Goal: Transaction & Acquisition: Book appointment/travel/reservation

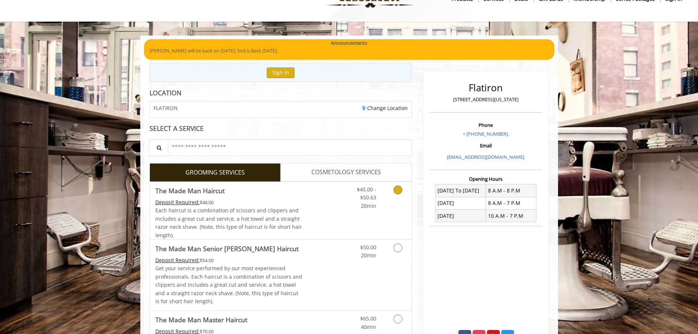
scroll to position [37, 0]
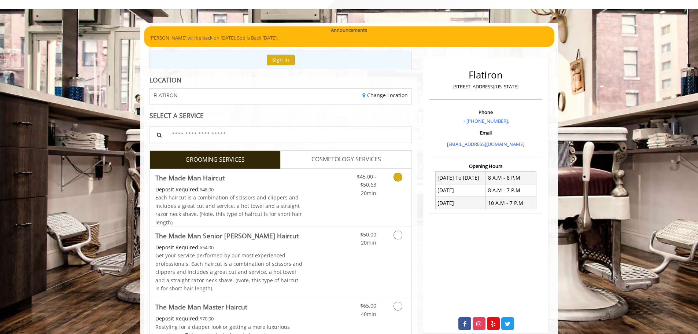
click at [362, 187] on span "$45.00 - $50.63" at bounding box center [366, 180] width 19 height 15
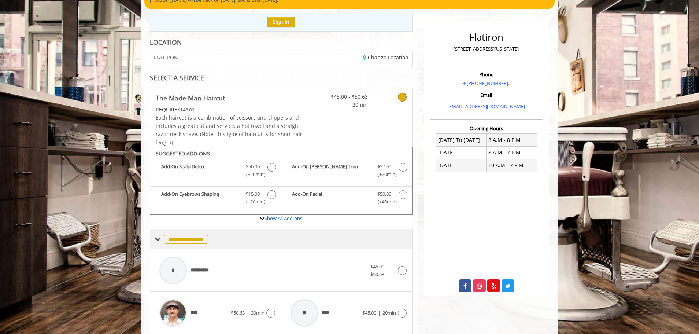
scroll to position [270, 0]
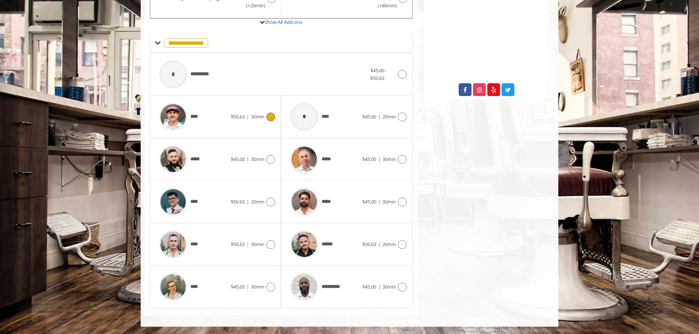
click at [262, 123] on div "**** $50.63 | 30min" at bounding box center [215, 116] width 119 height 35
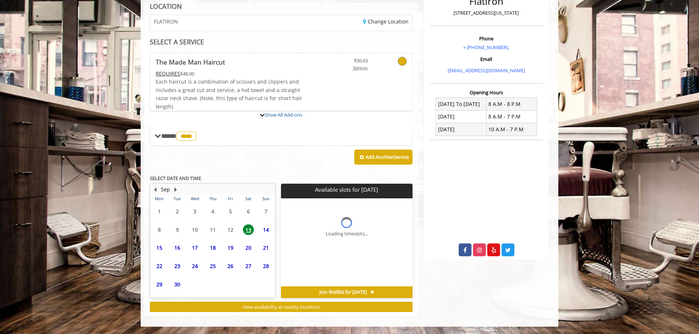
scroll to position [178, 0]
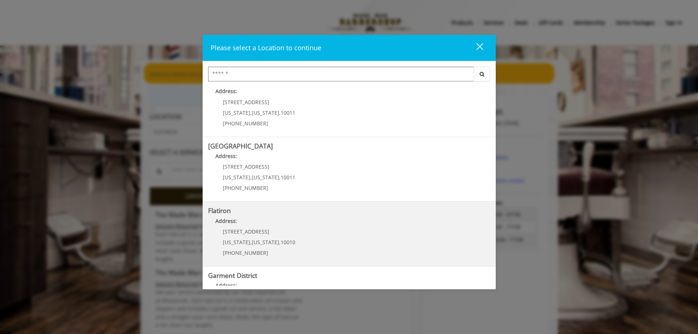
scroll to position [123, 0]
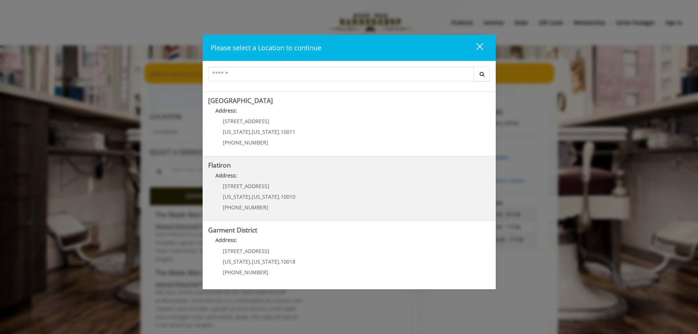
click at [305, 172] on "Address:" at bounding box center [349, 178] width 282 height 12
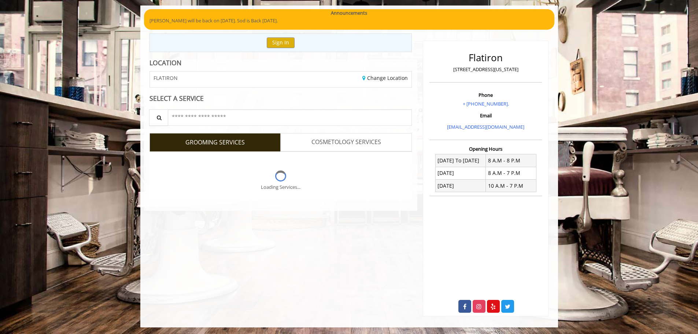
scroll to position [55, 0]
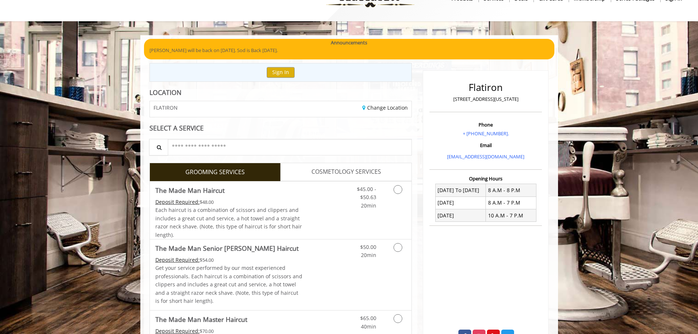
scroll to position [37, 0]
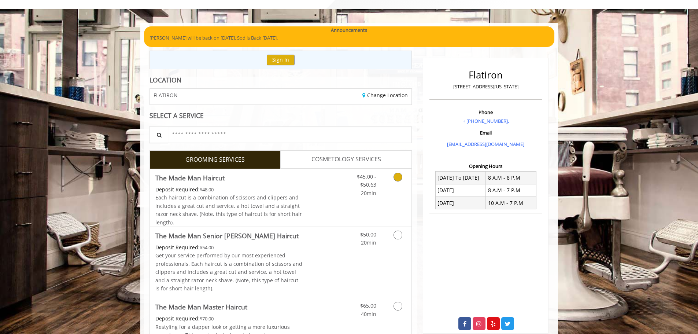
click at [334, 188] on link "Discounted Price" at bounding box center [324, 198] width 44 height 58
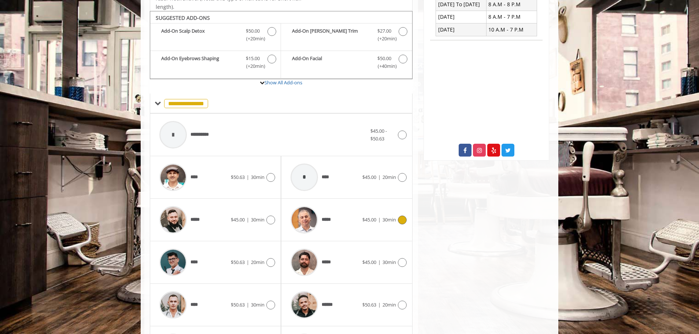
scroll to position [221, 0]
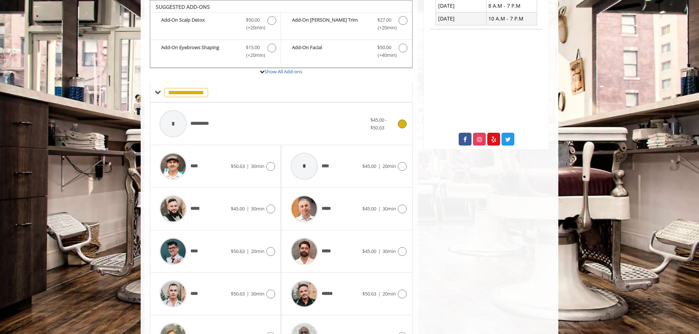
click at [395, 122] on span "$45.00 - $50.63" at bounding box center [383, 123] width 25 height 15
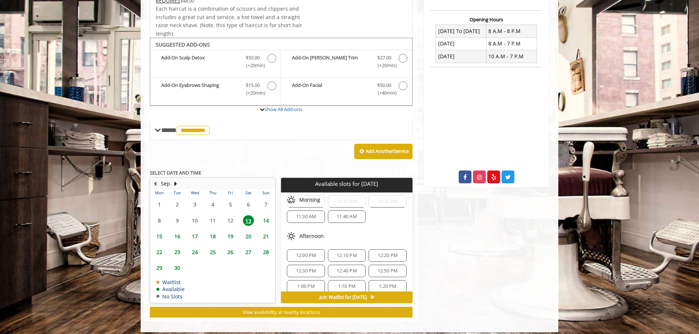
scroll to position [0, 0]
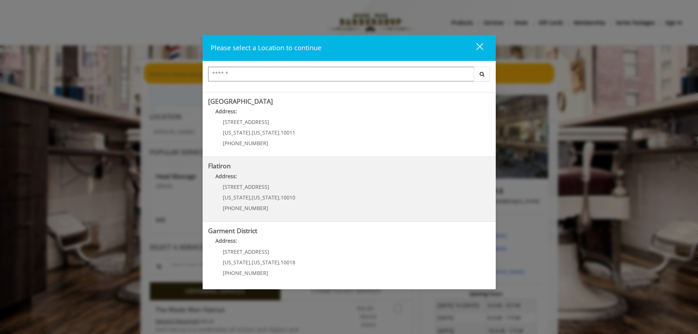
scroll to position [123, 0]
click at [323, 200] on "Flatiron Address: [STREET_ADDRESS][US_STATE][US_STATE] (917) 475-1765" at bounding box center [349, 189] width 282 height 54
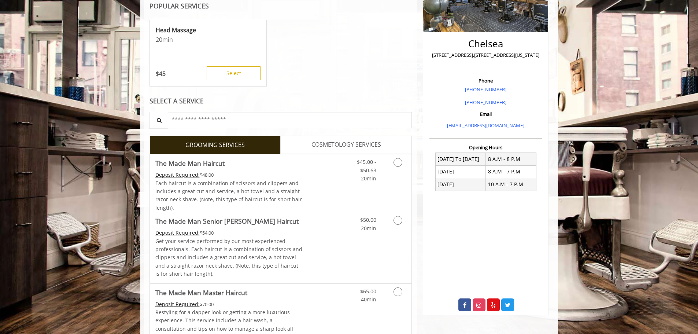
scroll to position [147, 0]
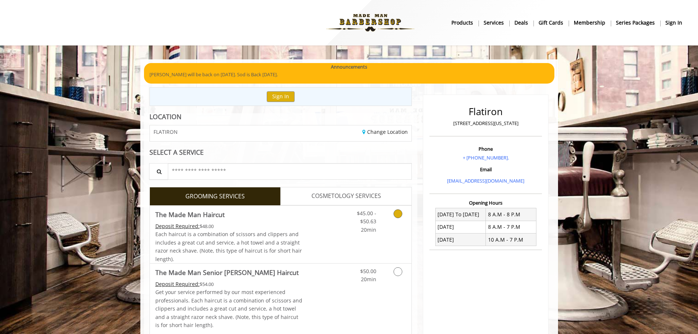
click at [317, 229] on link "Discounted Price" at bounding box center [324, 235] width 44 height 58
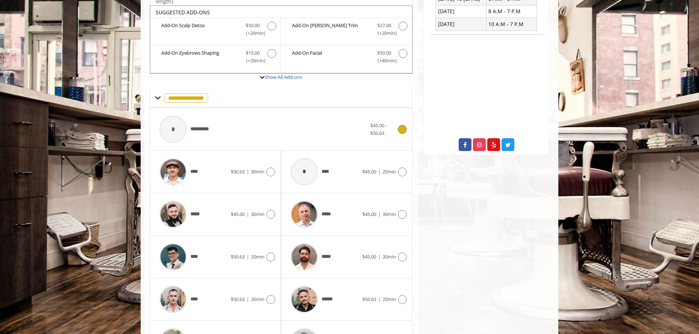
scroll to position [221, 0]
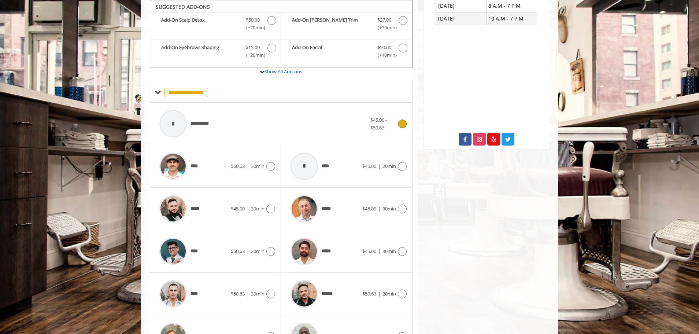
click at [217, 118] on div "**********" at bounding box center [263, 123] width 215 height 35
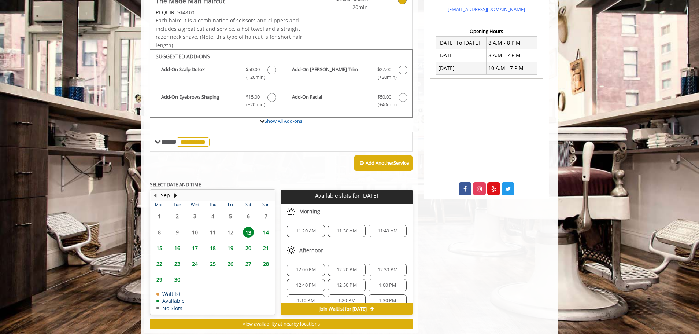
scroll to position [189, 0]
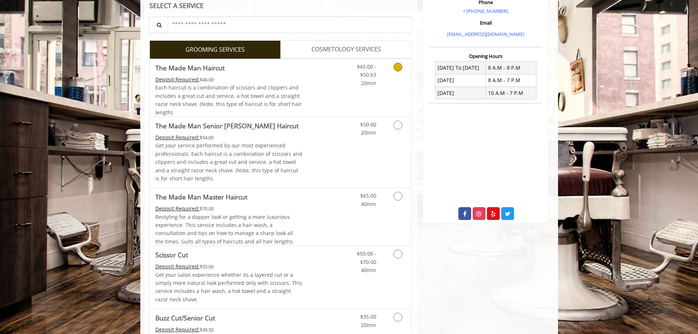
click at [257, 92] on div "Each haircut is a combination of scissors and clippers and includes a great cut…" at bounding box center [228, 100] width 147 height 33
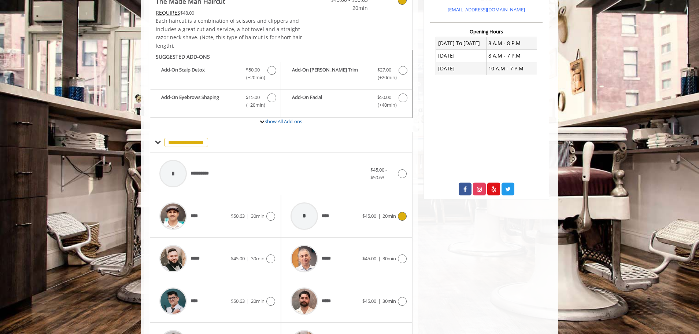
scroll to position [221, 0]
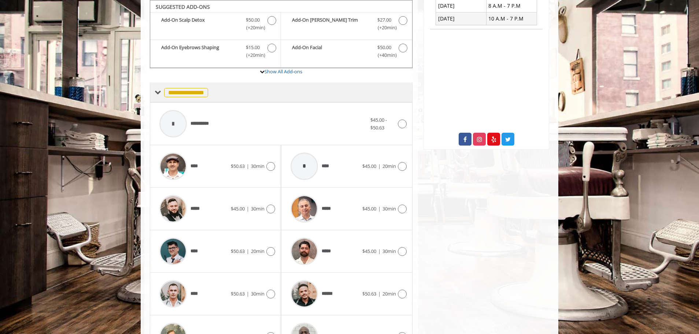
click at [182, 92] on span "**********" at bounding box center [186, 92] width 44 height 9
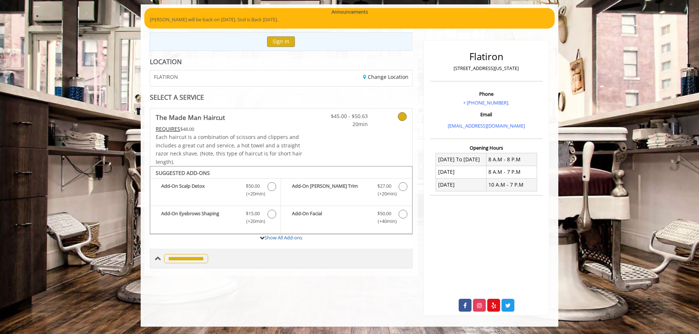
scroll to position [55, 0]
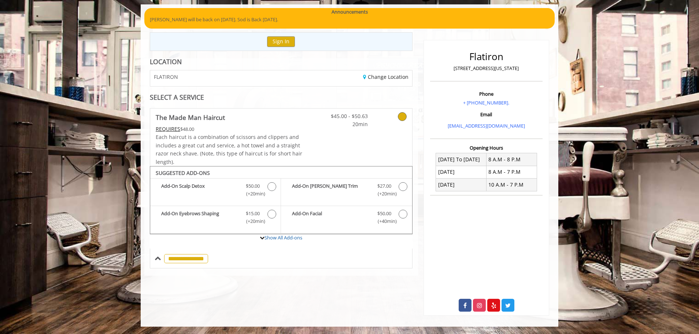
click at [244, 129] on div "REQUIRES $48.00" at bounding box center [229, 129] width 147 height 8
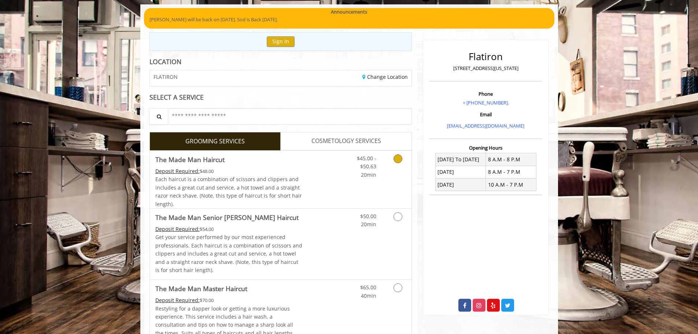
click at [386, 169] on div "Grooming services" at bounding box center [397, 165] width 30 height 28
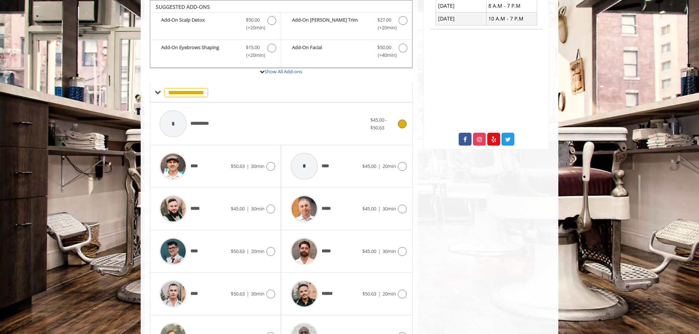
click at [224, 118] on div "**********" at bounding box center [263, 123] width 215 height 35
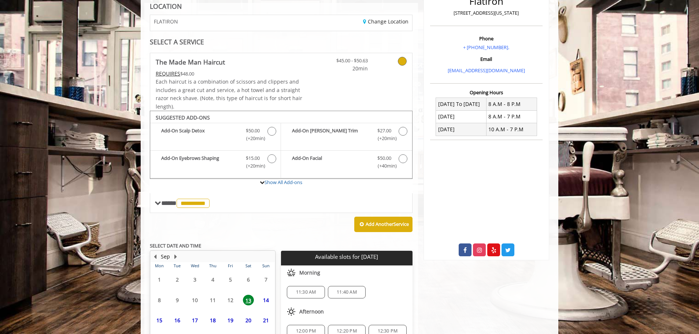
scroll to position [189, 0]
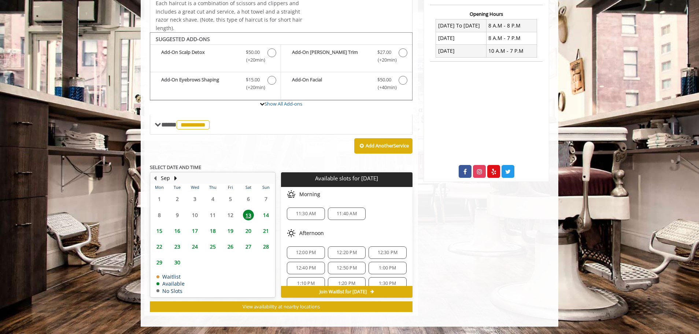
click at [342, 217] on span "11:40 AM" at bounding box center [347, 214] width 20 height 6
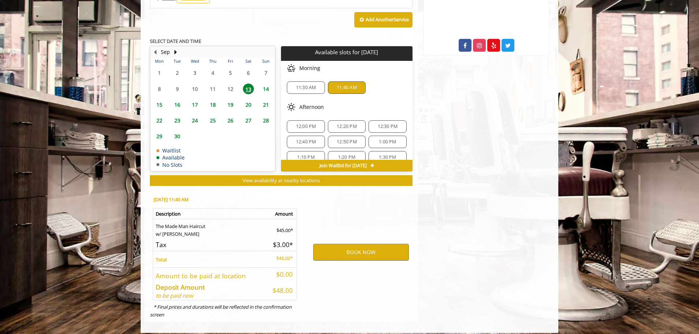
scroll to position [321, 0]
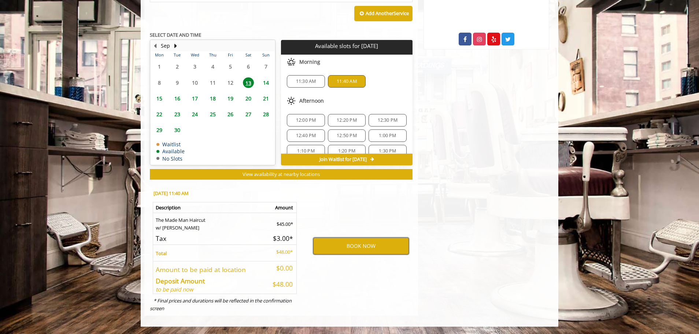
click at [346, 243] on button "BOOK NOW" at bounding box center [361, 245] width 96 height 17
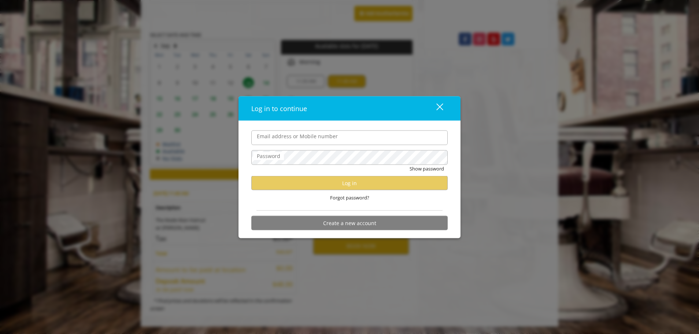
type input "**********"
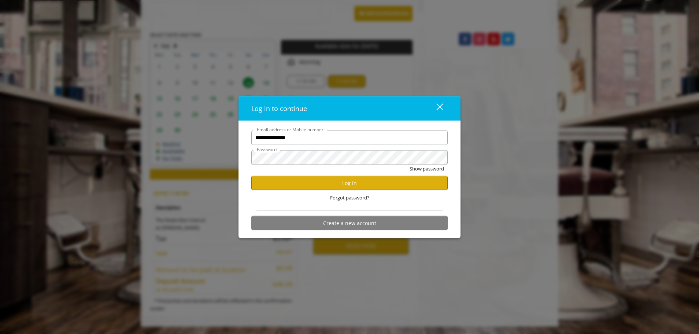
scroll to position [0, 0]
click at [338, 139] on input "**********" at bounding box center [349, 137] width 196 height 15
click at [271, 185] on button "Log in" at bounding box center [349, 183] width 196 height 14
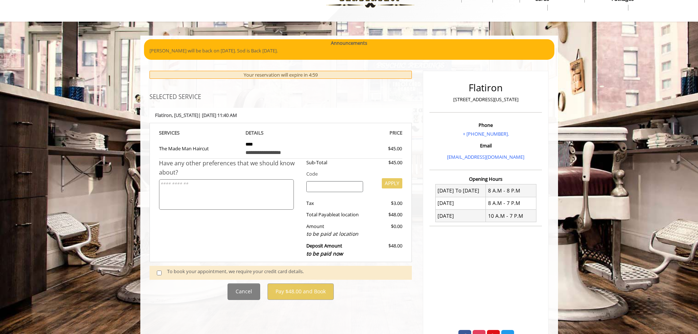
scroll to position [37, 0]
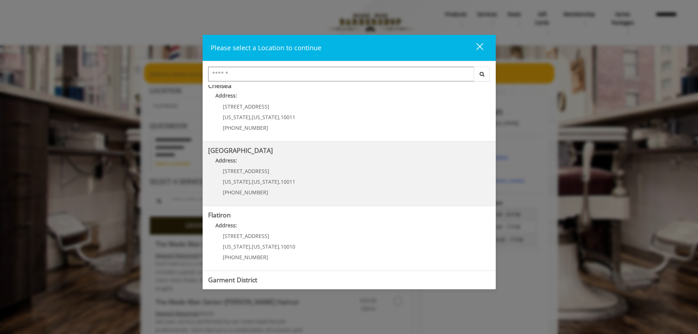
scroll to position [110, 0]
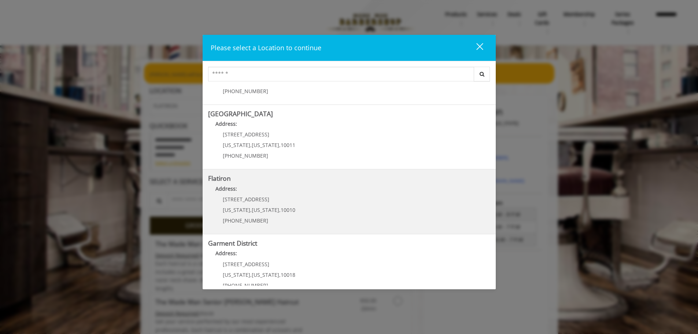
click at [286, 213] on span "10010" at bounding box center [288, 209] width 15 height 7
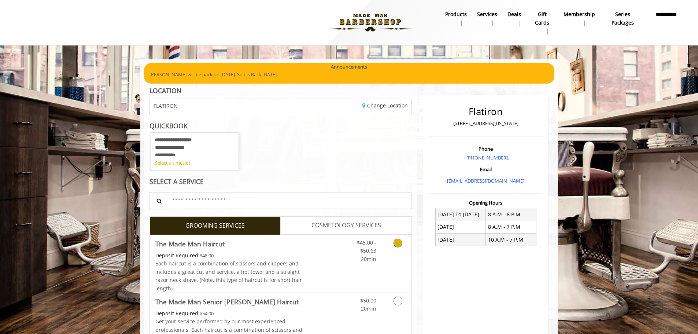
scroll to position [14, 0]
click at [351, 250] on link "$45.00 - $50.63 20min" at bounding box center [361, 249] width 30 height 28
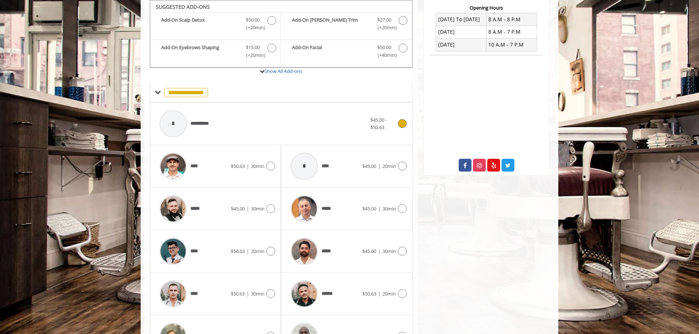
click at [345, 125] on div "**********" at bounding box center [263, 123] width 215 height 35
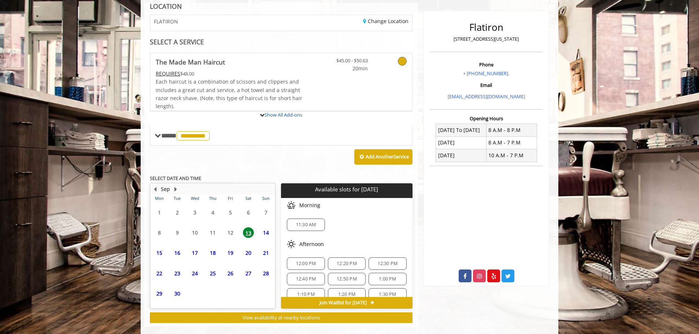
scroll to position [163, 0]
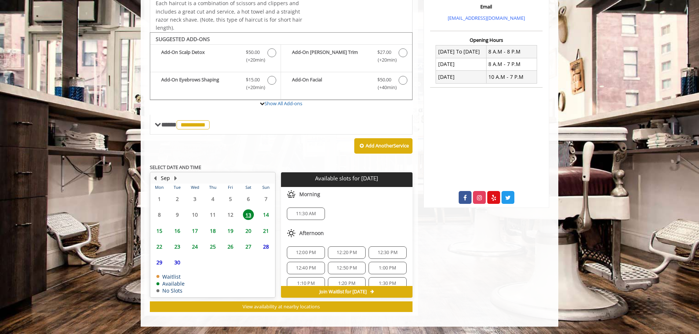
click at [306, 217] on div "11:30 AM" at bounding box center [306, 213] width 38 height 12
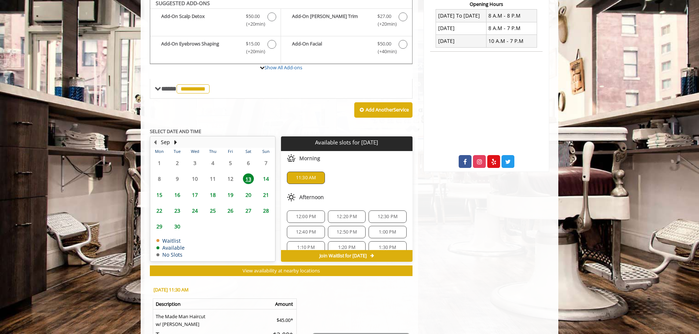
scroll to position [295, 0]
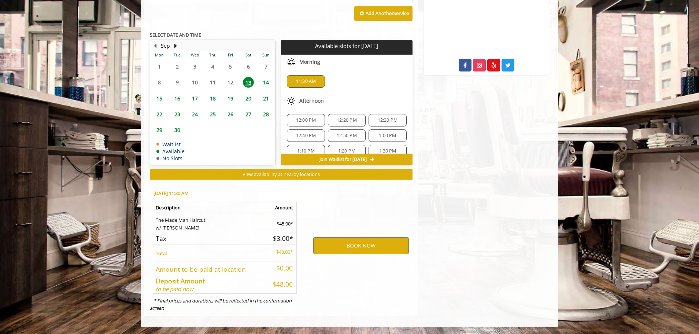
click at [340, 254] on div "BOOK NOW" at bounding box center [361, 245] width 114 height 125
click at [343, 251] on button "BOOK NOW" at bounding box center [361, 245] width 96 height 17
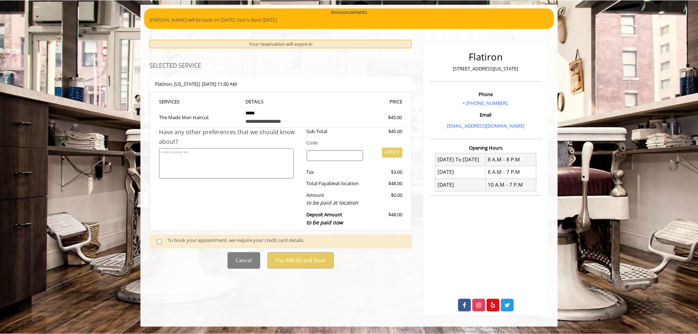
scroll to position [0, 0]
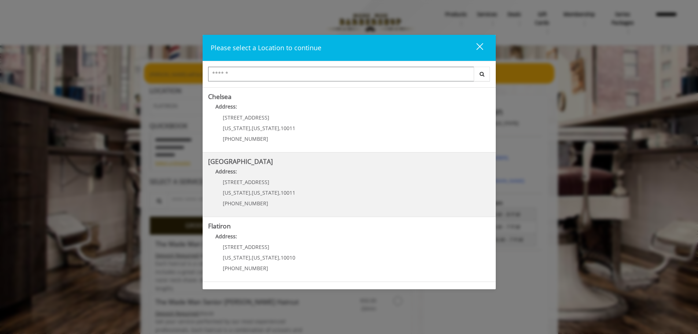
scroll to position [110, 0]
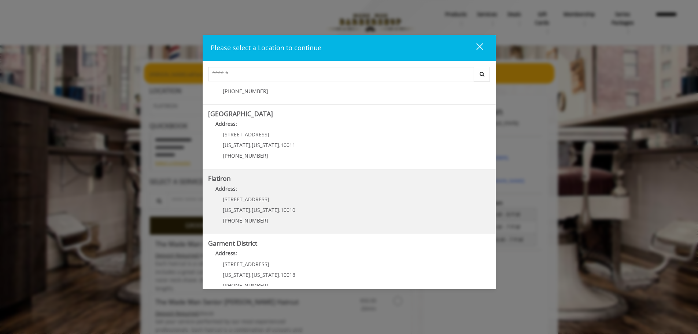
click at [282, 203] on div "10 E 23rd St New York , New York , 10010 (917) 475-1765" at bounding box center [253, 212] width 91 height 32
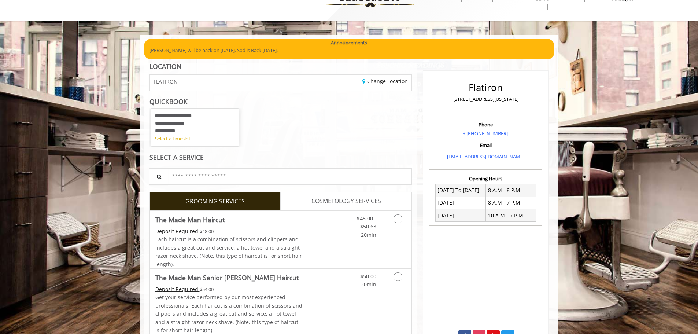
scroll to position [37, 0]
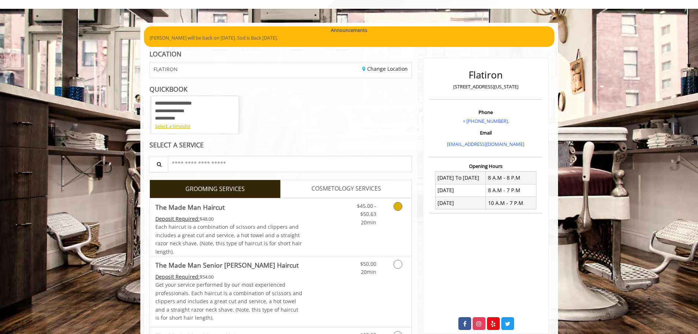
click at [279, 221] on div "Deposit Required: $48.00" at bounding box center [228, 219] width 147 height 8
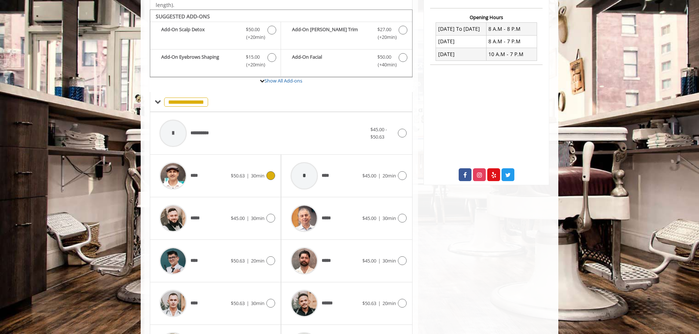
scroll to position [195, 0]
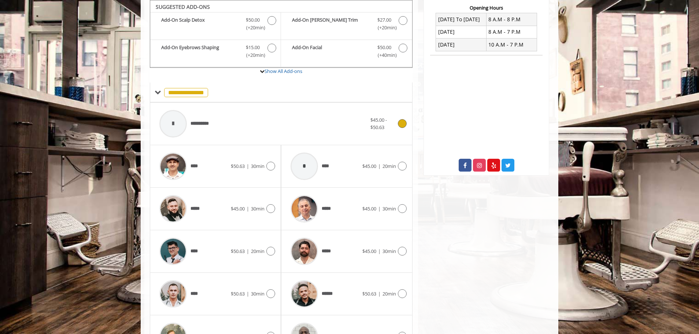
click at [341, 134] on div "**********" at bounding box center [263, 123] width 215 height 35
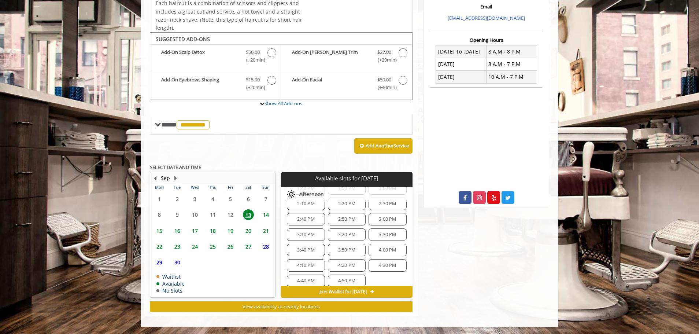
scroll to position [0, 0]
click at [300, 213] on span "12:00 PM" at bounding box center [306, 214] width 20 height 6
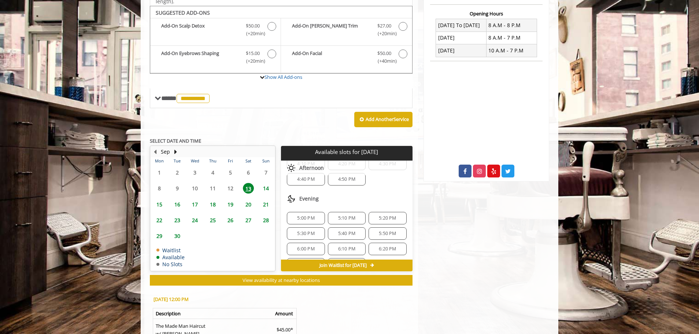
scroll to position [258, 0]
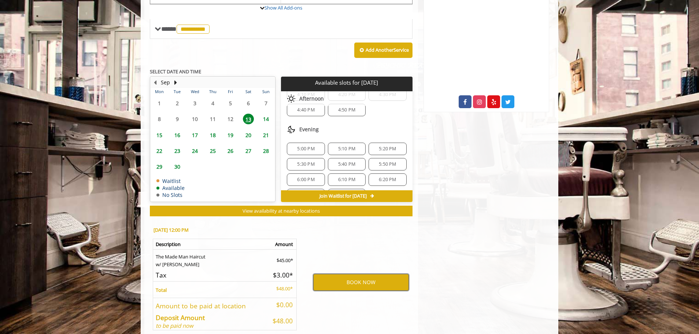
click at [336, 285] on button "BOOK NOW" at bounding box center [361, 282] width 96 height 17
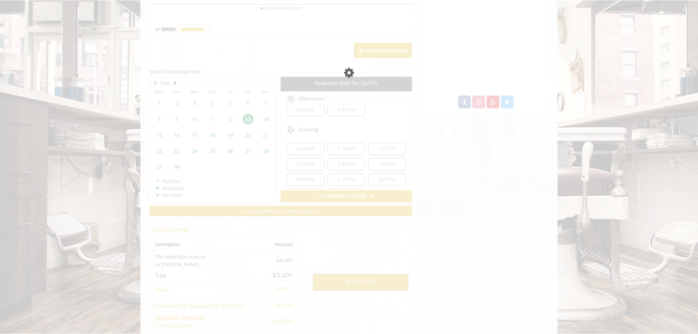
scroll to position [0, 0]
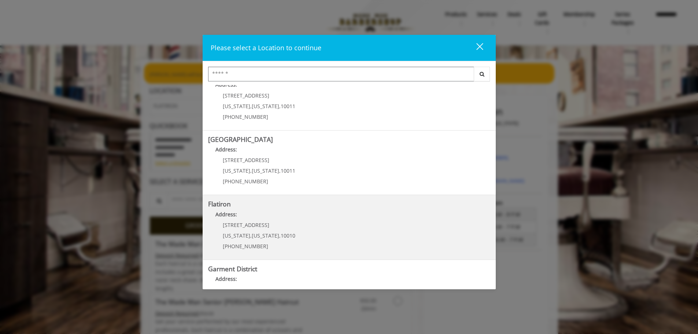
scroll to position [110, 0]
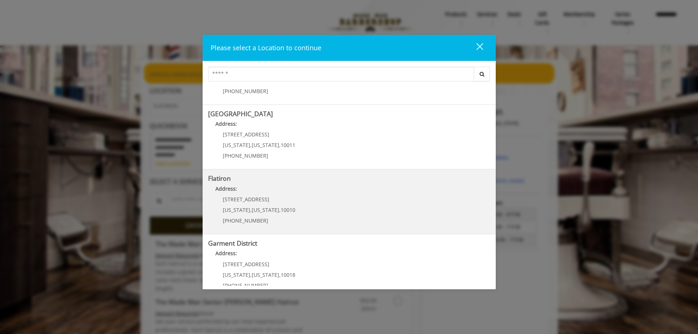
click at [253, 223] on span "[PHONE_NUMBER]" at bounding box center [245, 220] width 45 height 7
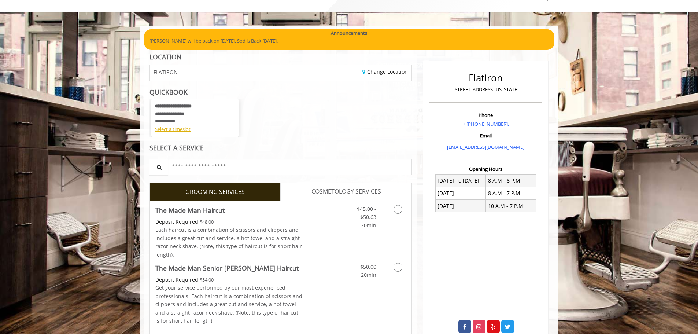
scroll to position [73, 0]
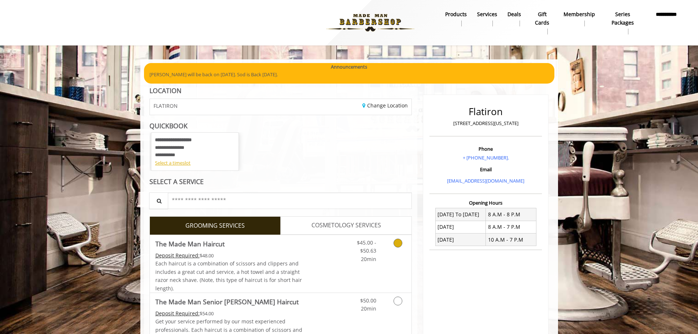
click at [232, 256] on div "Deposit Required: $48.00" at bounding box center [228, 255] width 147 height 8
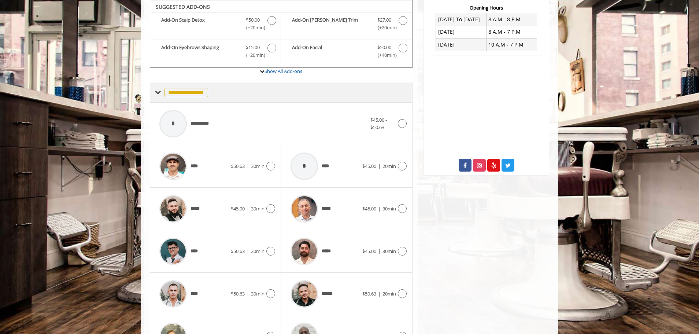
scroll to position [122, 0]
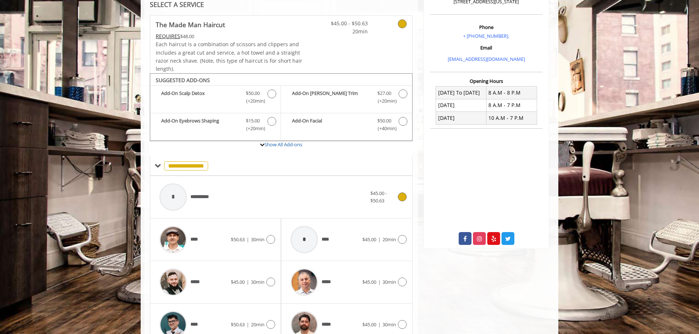
click at [246, 194] on div "**********" at bounding box center [263, 197] width 215 height 35
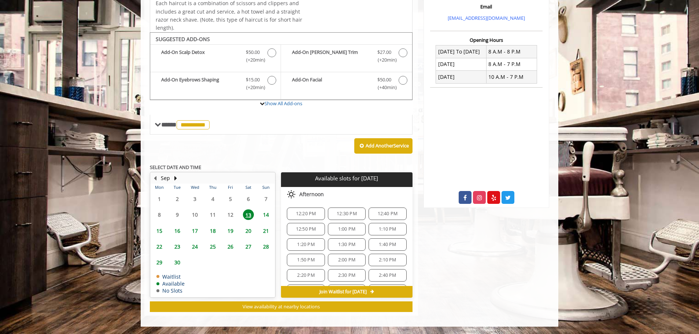
click at [305, 213] on span "12:20 PM" at bounding box center [306, 214] width 20 height 6
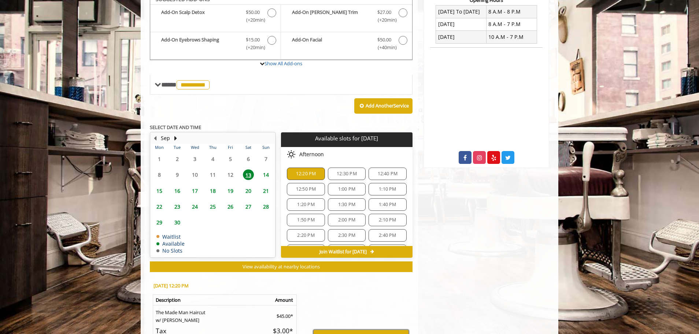
scroll to position [220, 0]
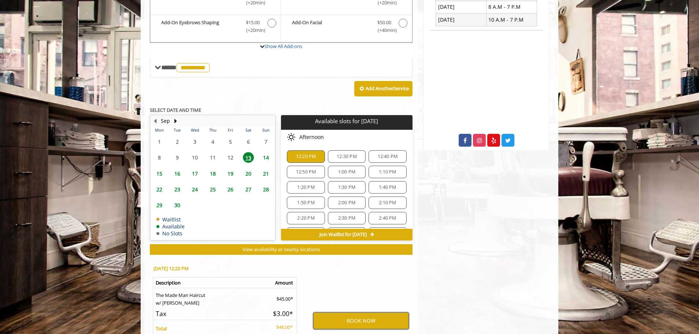
click at [360, 316] on button "BOOK NOW" at bounding box center [361, 320] width 96 height 17
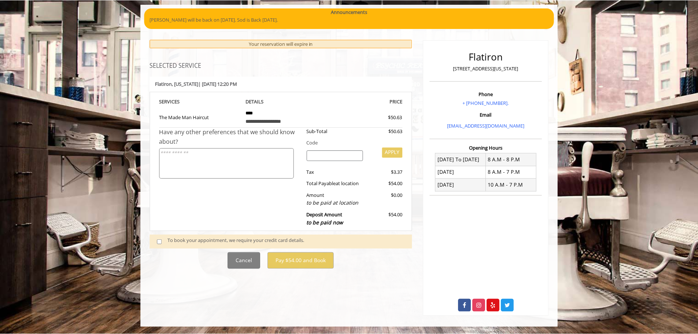
scroll to position [0, 0]
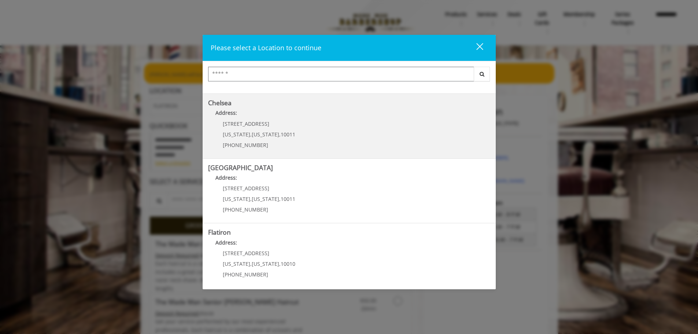
scroll to position [123, 0]
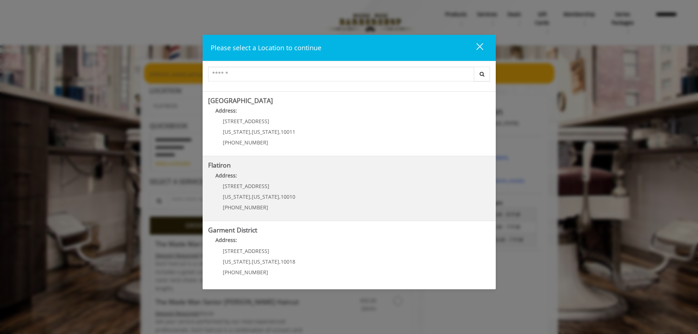
click at [269, 182] on "Address:" at bounding box center [349, 178] width 282 height 12
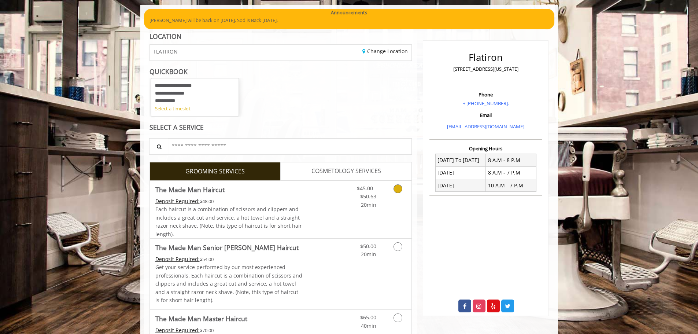
scroll to position [55, 0]
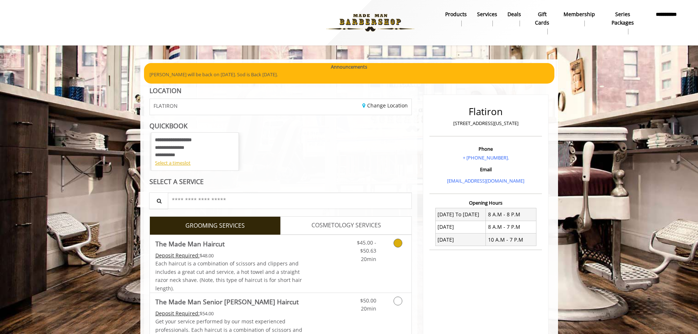
click at [247, 249] on link "The Made Man Haircut Deposit Required: $48.00 Each haircut is a combination of …" at bounding box center [228, 264] width 147 height 58
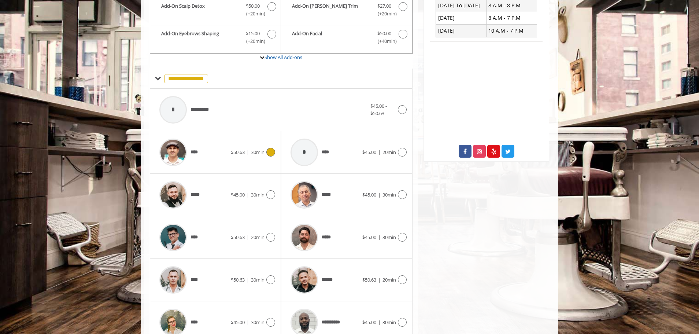
scroll to position [220, 0]
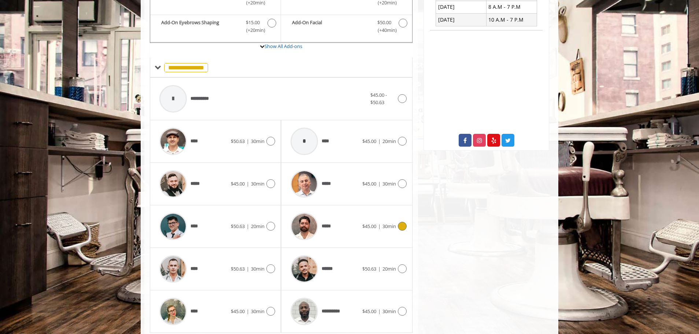
click at [296, 218] on img at bounding box center [304, 226] width 27 height 27
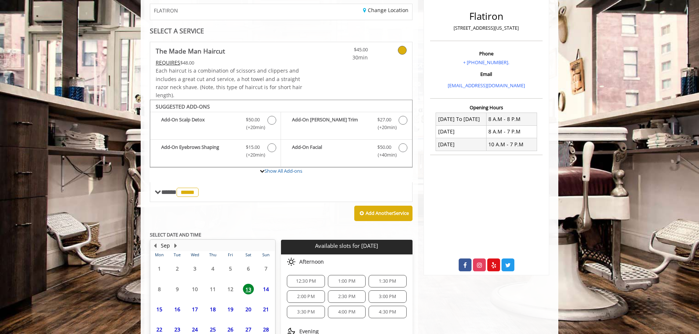
scroll to position [163, 0]
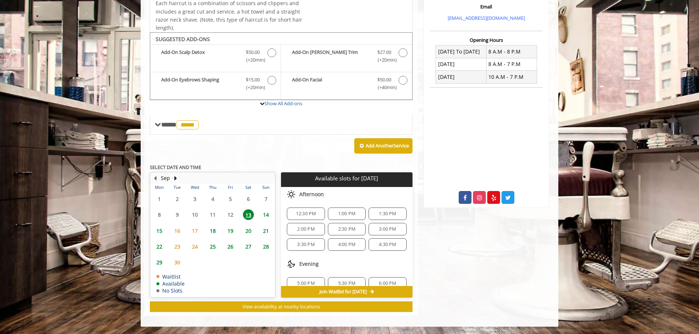
click at [299, 216] on span "12:30 PM" at bounding box center [306, 214] width 20 height 6
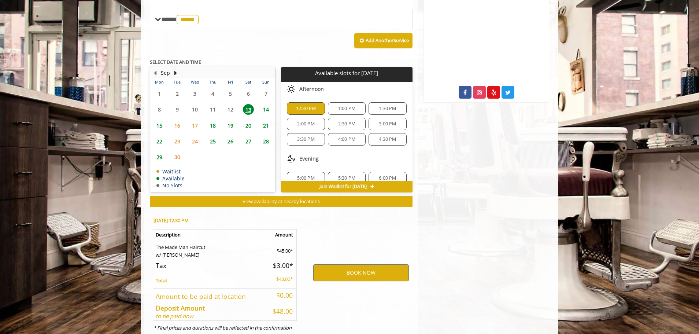
scroll to position [295, 0]
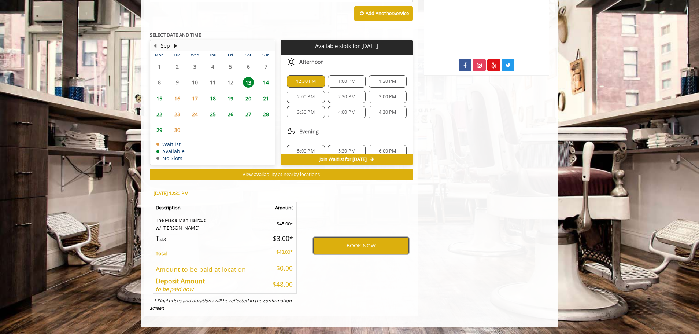
click at [339, 245] on button "BOOK NOW" at bounding box center [361, 245] width 96 height 17
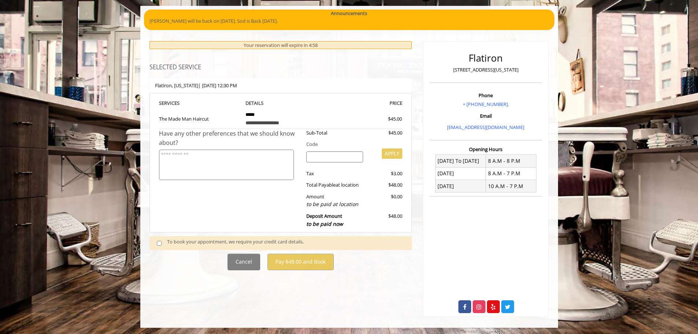
scroll to position [55, 0]
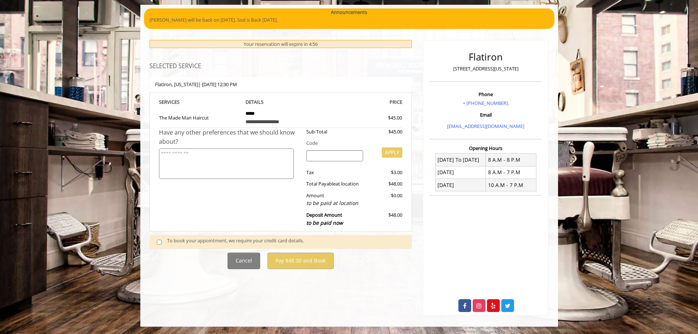
click at [155, 240] on span at bounding box center [162, 242] width 22 height 10
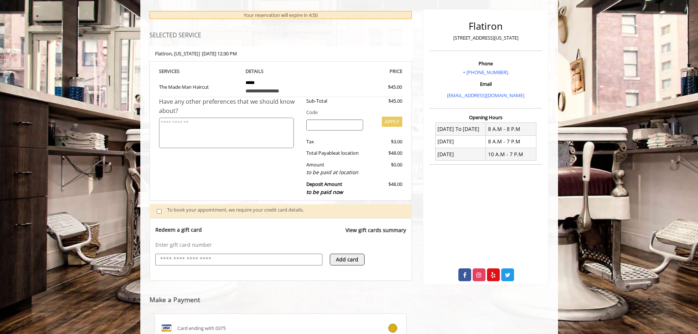
scroll to position [0, 0]
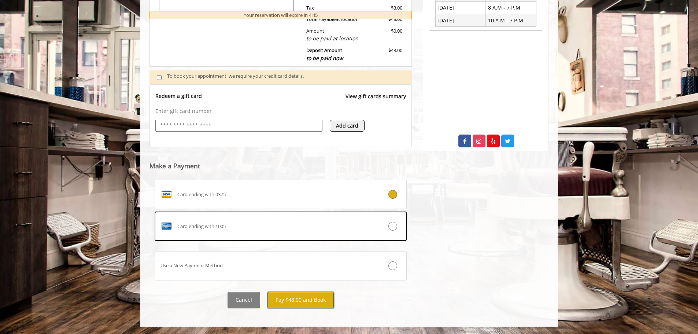
click at [295, 295] on button "Pay $48.00 and Book" at bounding box center [301, 300] width 66 height 16
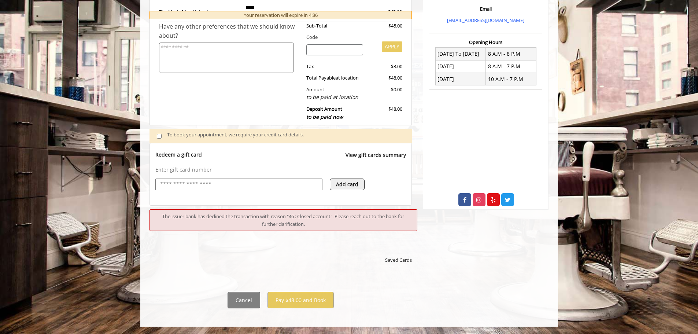
scroll to position [161, 0]
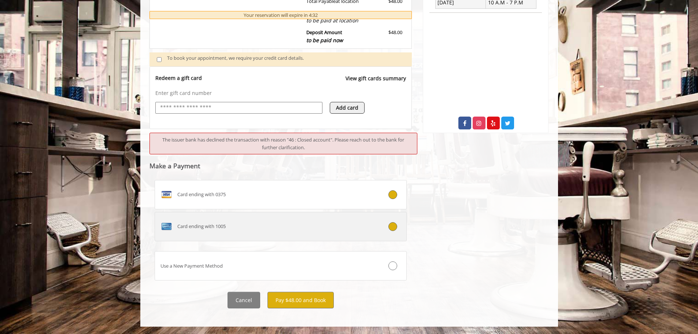
click at [349, 226] on div "Card ending with 1005" at bounding box center [260, 227] width 210 height 12
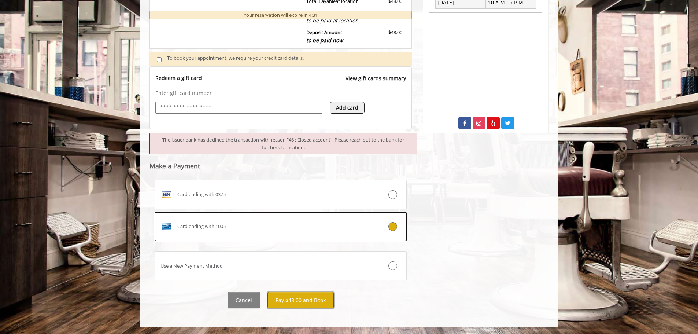
click at [294, 302] on button "Pay $48.00 and Book" at bounding box center [301, 300] width 66 height 16
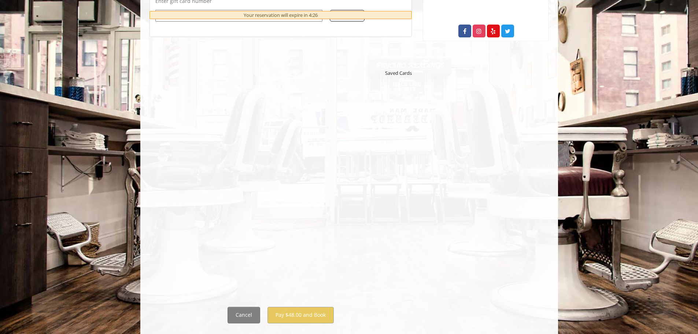
scroll to position [344, 0]
